Goal: Task Accomplishment & Management: Use online tool/utility

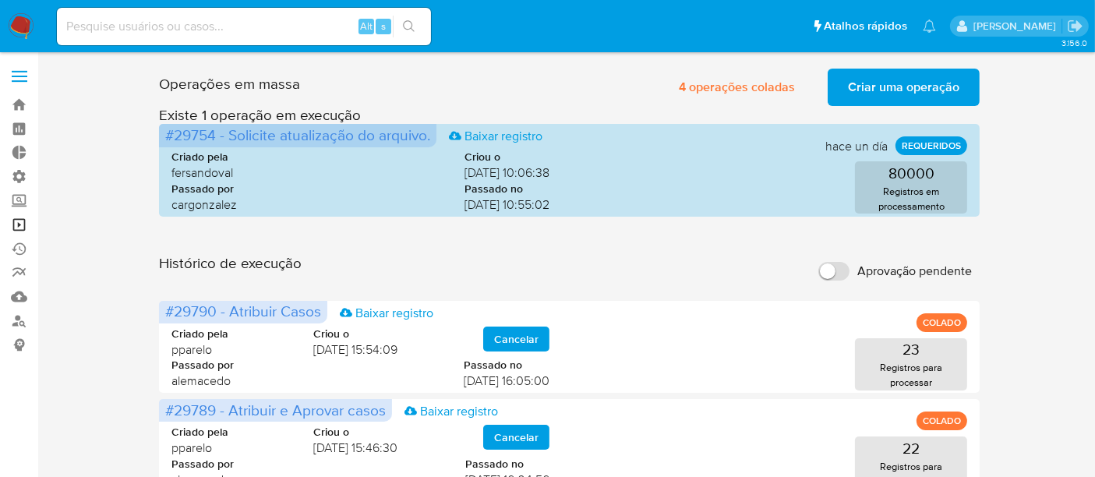
click at [30, 219] on link "Operações em massa" at bounding box center [93, 225] width 186 height 24
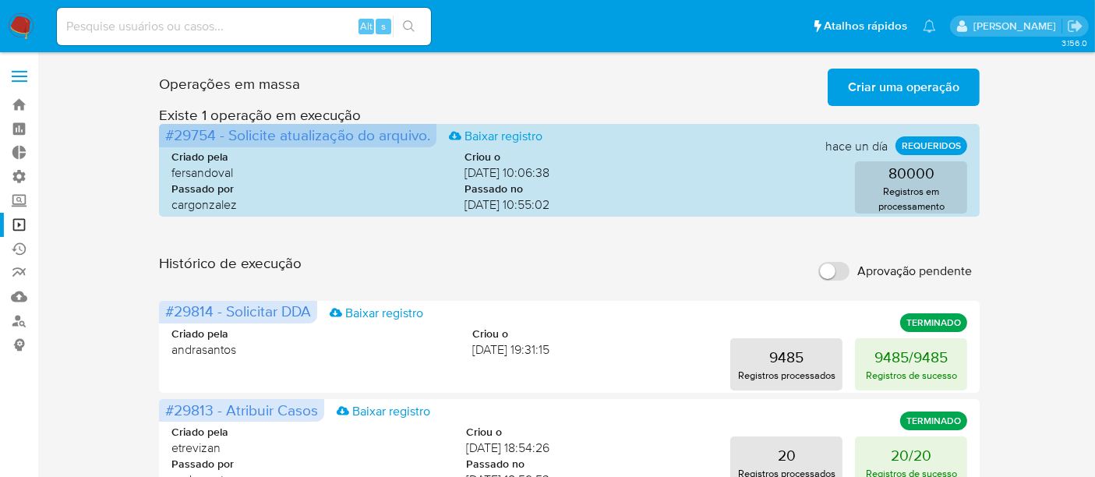
click at [892, 90] on span "Criar uma operação" at bounding box center [903, 87] width 111 height 34
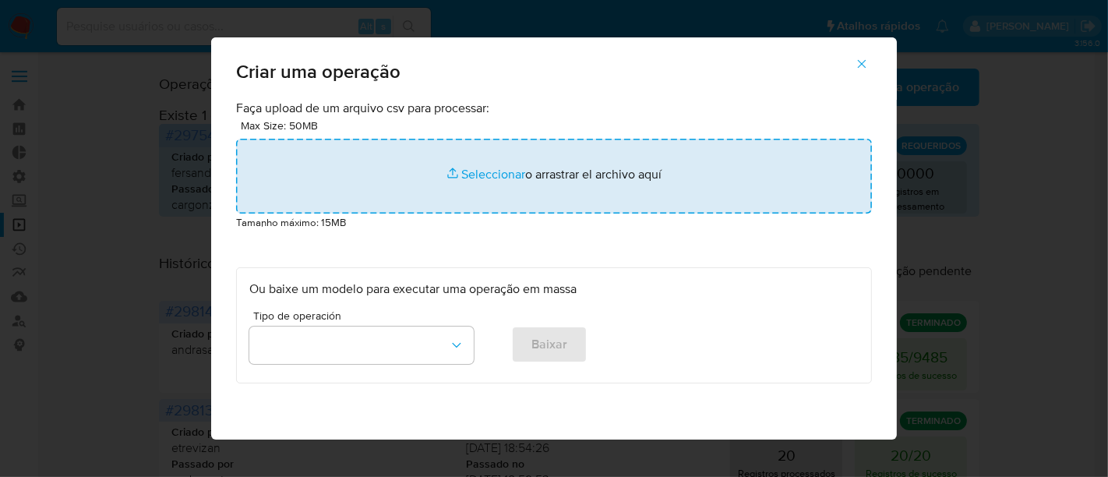
click at [498, 164] on input "file" at bounding box center [554, 176] width 636 height 75
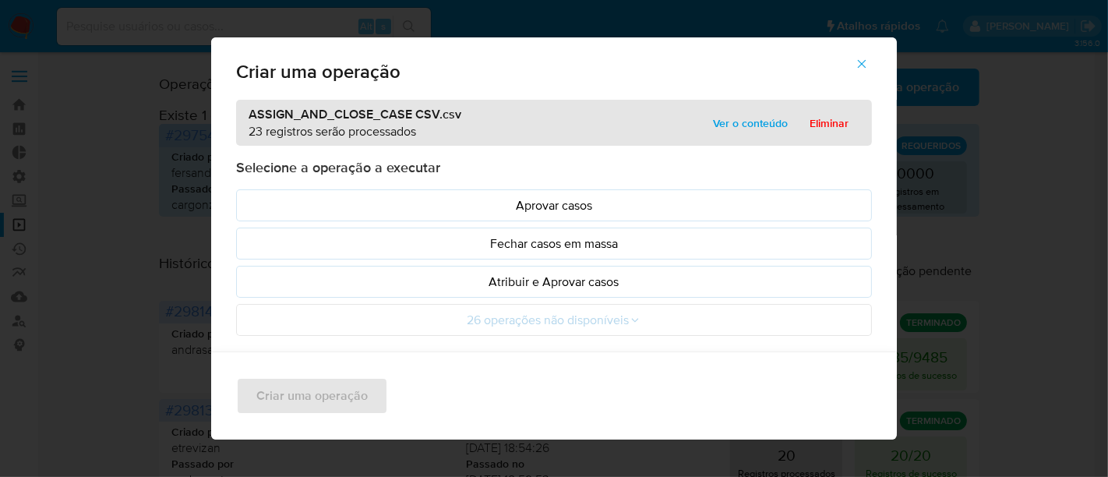
click at [767, 125] on span "Ver o conteúdo" at bounding box center [750, 123] width 75 height 22
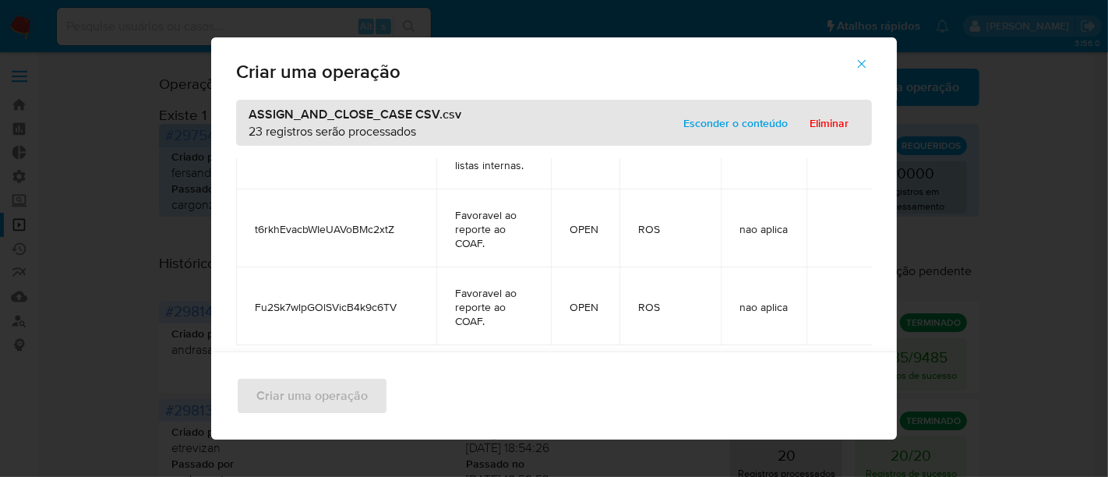
scroll to position [3251, 0]
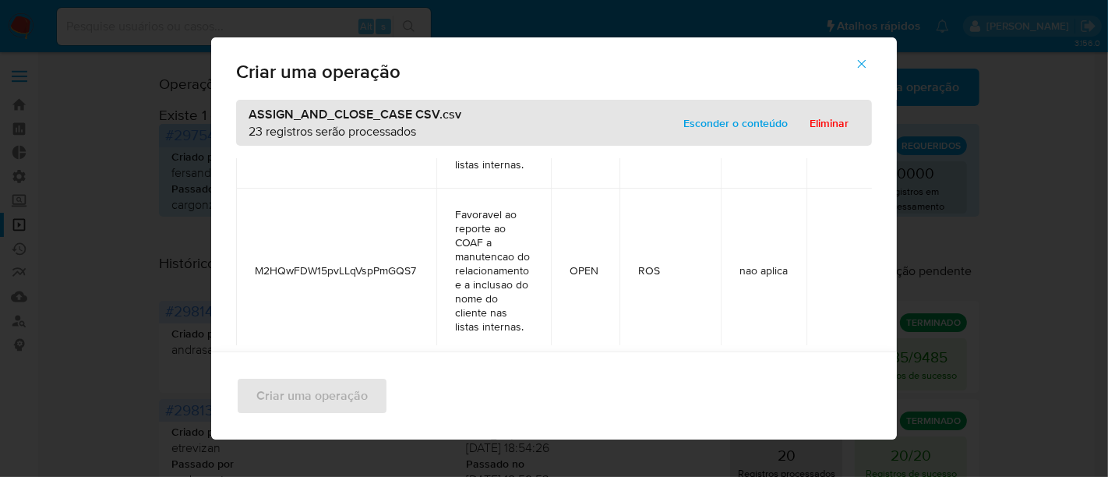
click at [719, 120] on span "Esconder o conteúdo" at bounding box center [736, 123] width 104 height 22
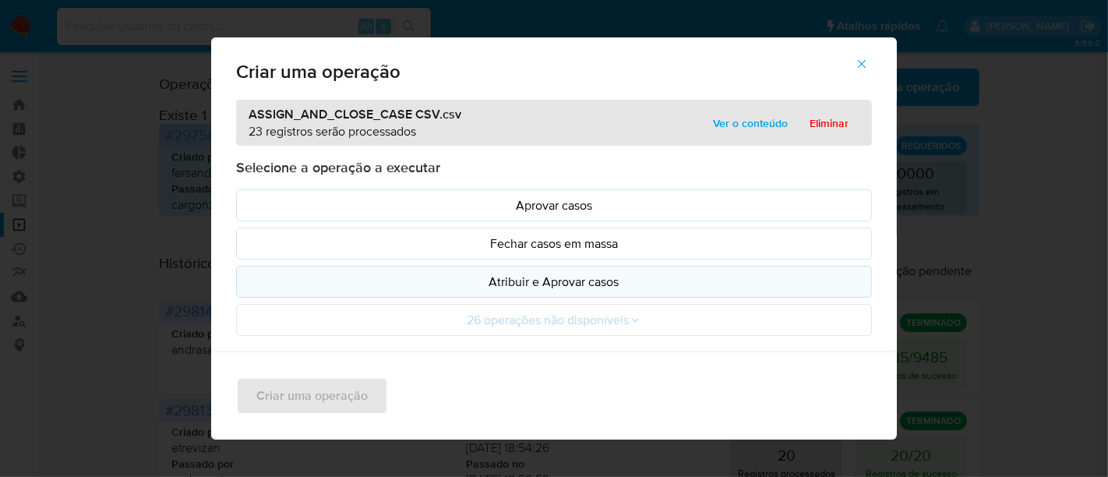
click at [599, 277] on p "Atribuir e Aprovar casos" at bounding box center [554, 282] width 610 height 18
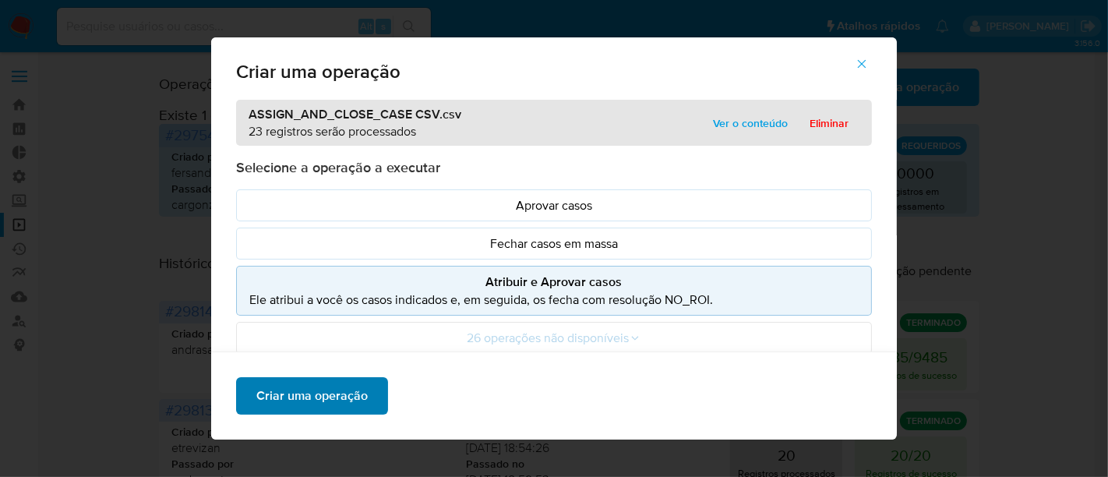
click at [313, 391] on span "Criar uma operação" at bounding box center [311, 396] width 111 height 34
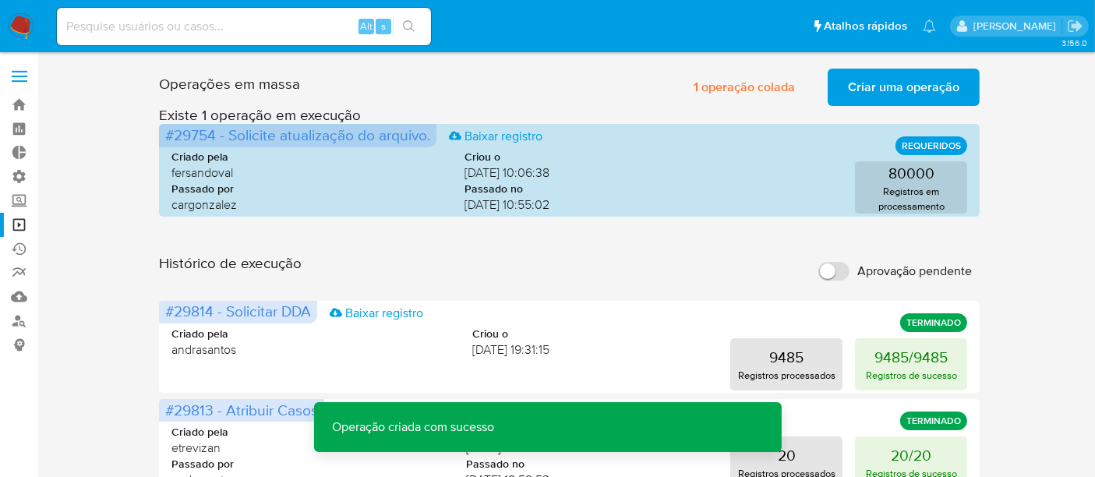
click at [929, 81] on span "Criar uma operação" at bounding box center [903, 87] width 111 height 34
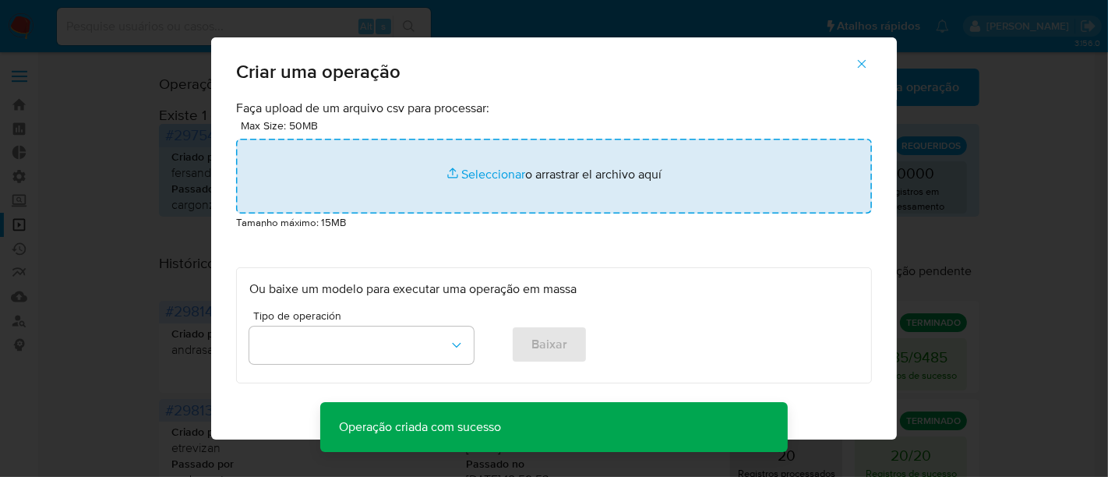
click at [502, 171] on input "file" at bounding box center [554, 176] width 636 height 75
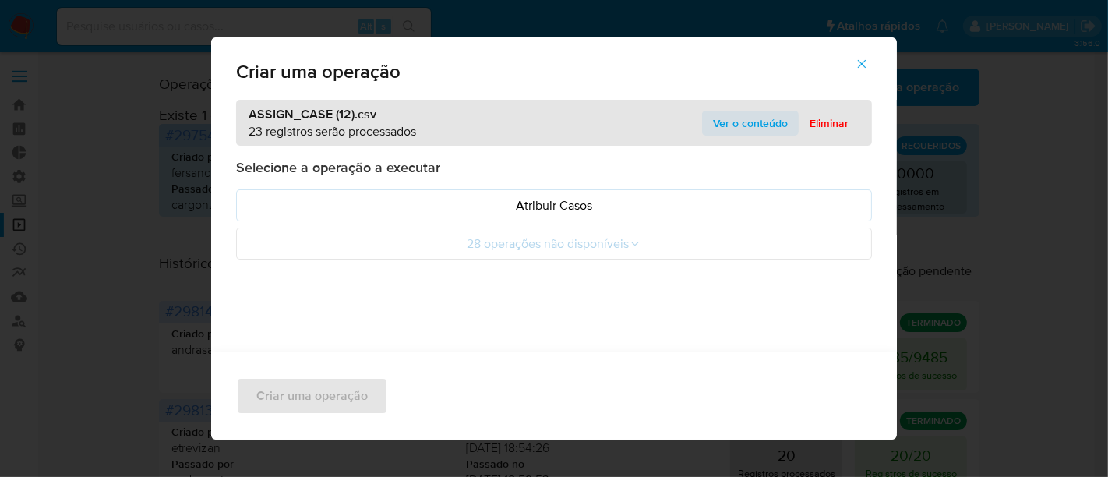
click at [744, 134] on div "ASSIGN_CASE (12).csv 23 registros serão processados Ver o conteúdo Eliminar" at bounding box center [554, 123] width 636 height 46
click at [744, 124] on span "Ver o conteúdo" at bounding box center [750, 123] width 75 height 22
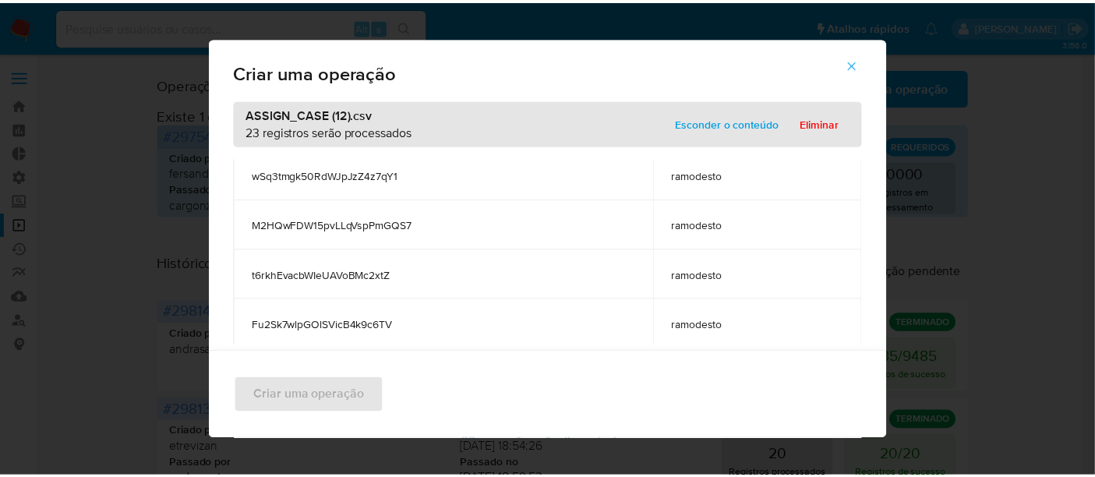
scroll to position [998, 0]
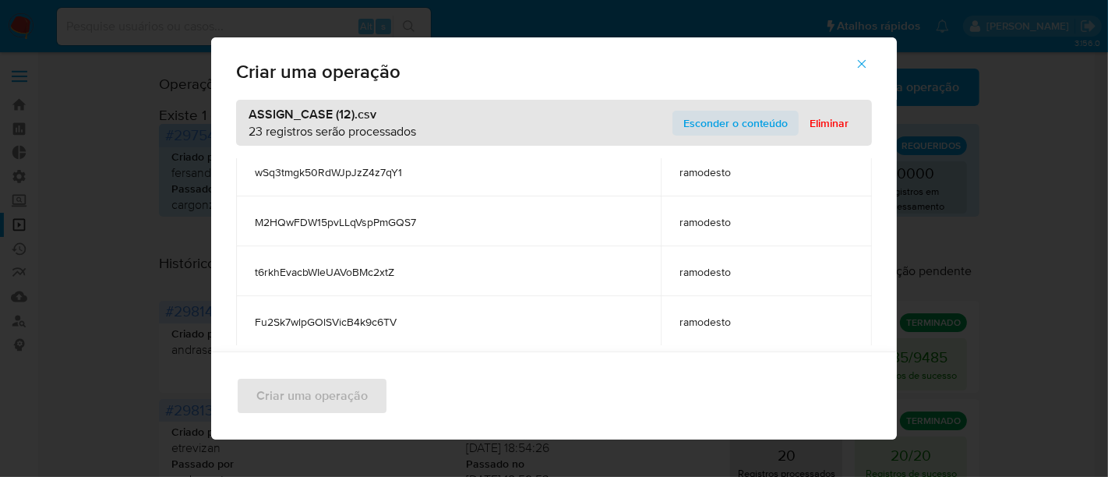
click at [746, 125] on span "Esconder o conteúdo" at bounding box center [736, 123] width 104 height 22
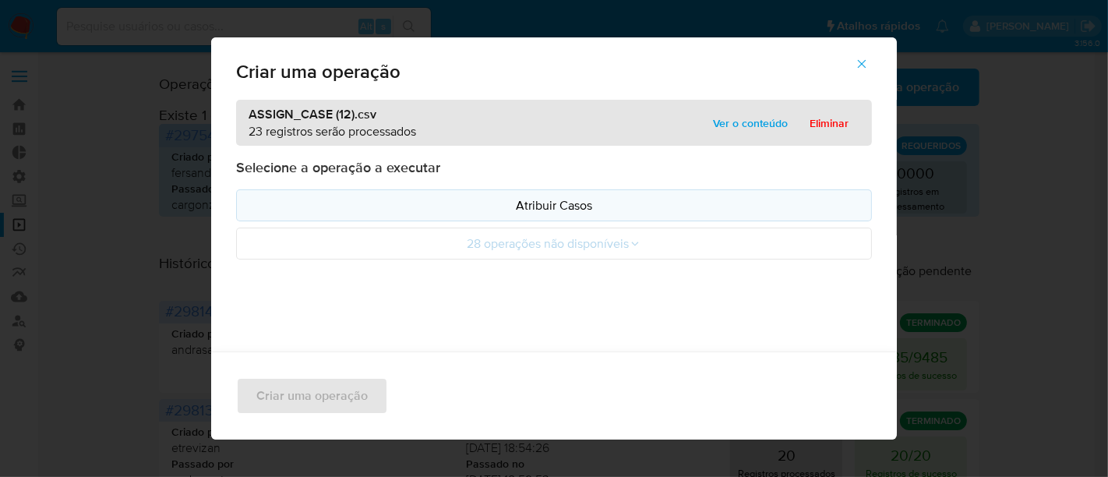
click at [664, 206] on p "Atribuir Casos" at bounding box center [554, 205] width 610 height 18
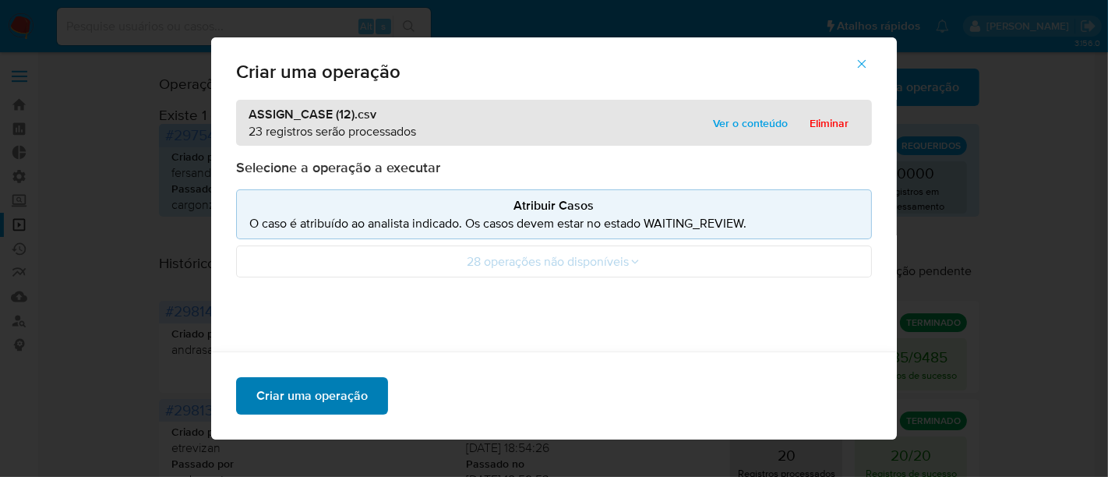
click at [338, 394] on span "Criar uma operação" at bounding box center [311, 396] width 111 height 34
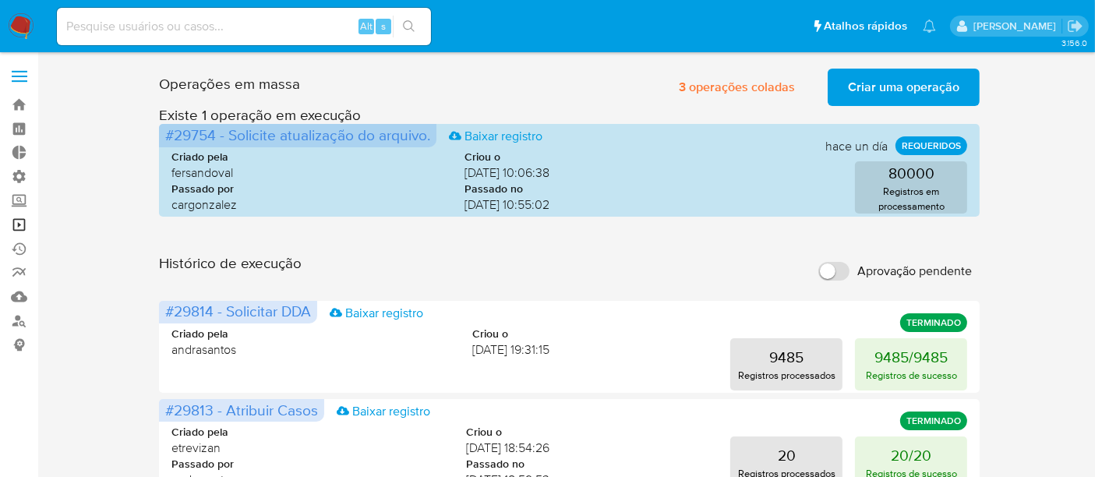
click at [19, 226] on link "Operações em massa" at bounding box center [93, 225] width 186 height 24
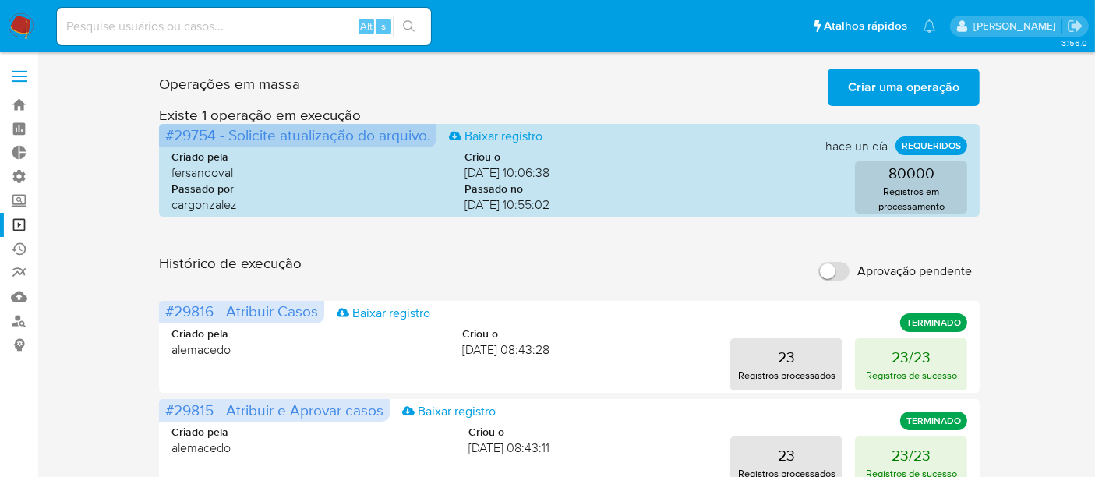
scroll to position [87, 0]
